Goal: Navigation & Orientation: Go to known website

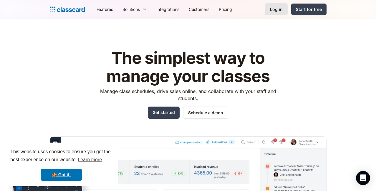
click at [283, 11] on div "Log in" at bounding box center [276, 9] width 13 height 6
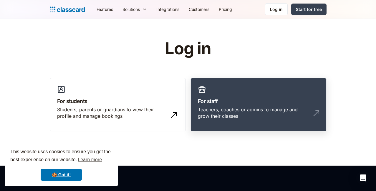
click at [263, 96] on link "For staff Teachers, coaches or admins to manage and grow their classes" at bounding box center [259, 105] width 136 height 54
